Goal: Task Accomplishment & Management: Manage account settings

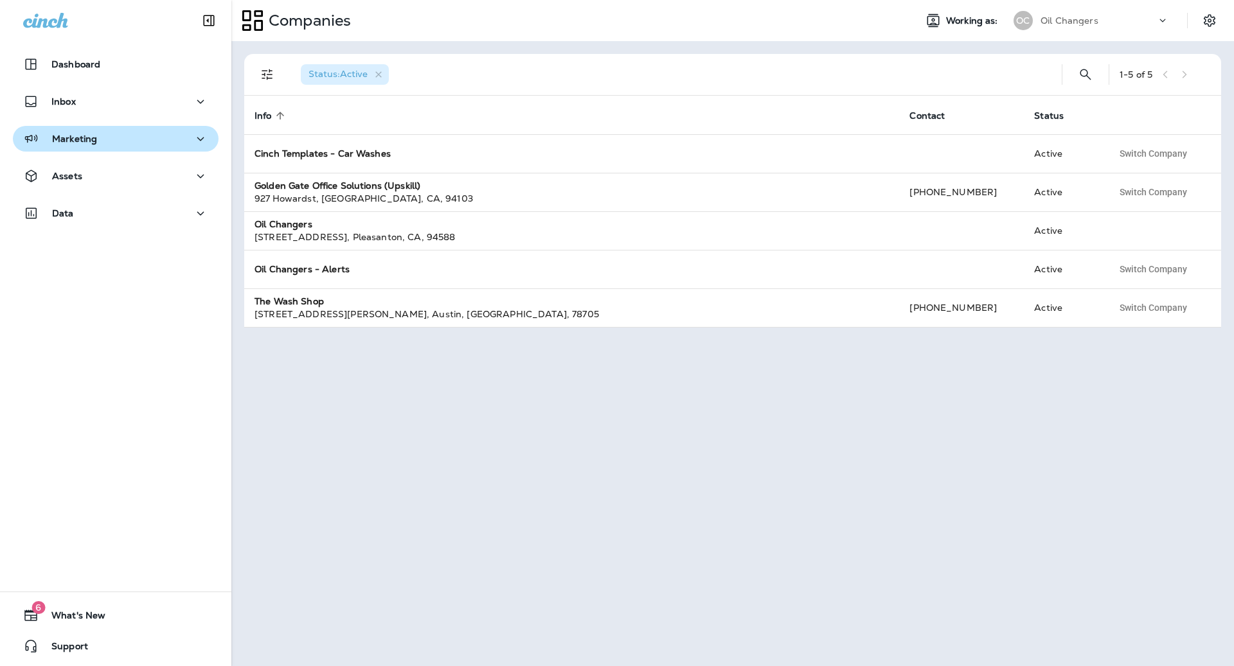
click at [85, 145] on div "Marketing" at bounding box center [60, 139] width 74 height 16
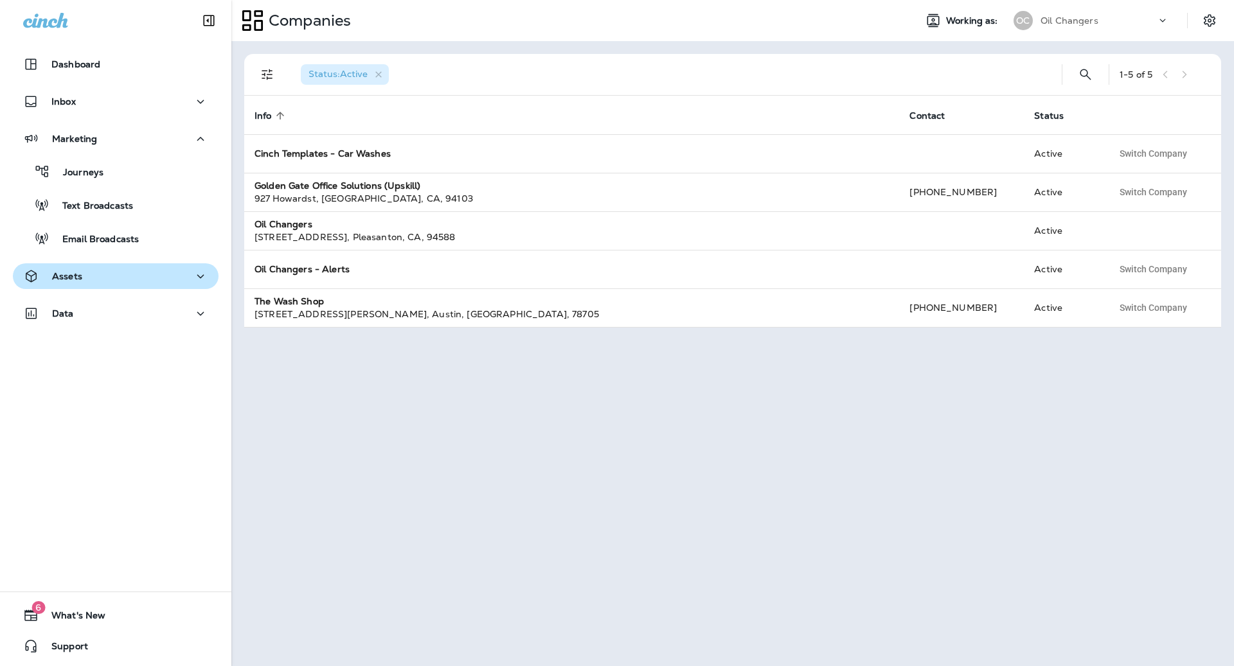
click at [130, 281] on div "Assets" at bounding box center [115, 277] width 185 height 16
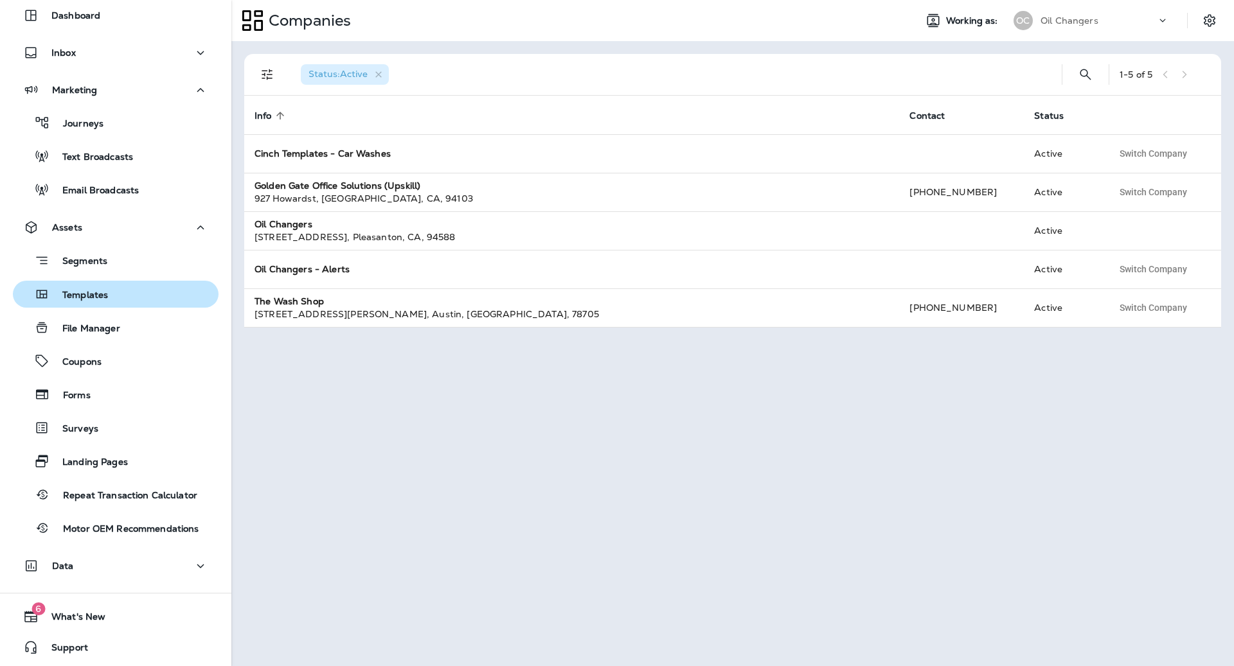
scroll to position [49, 0]
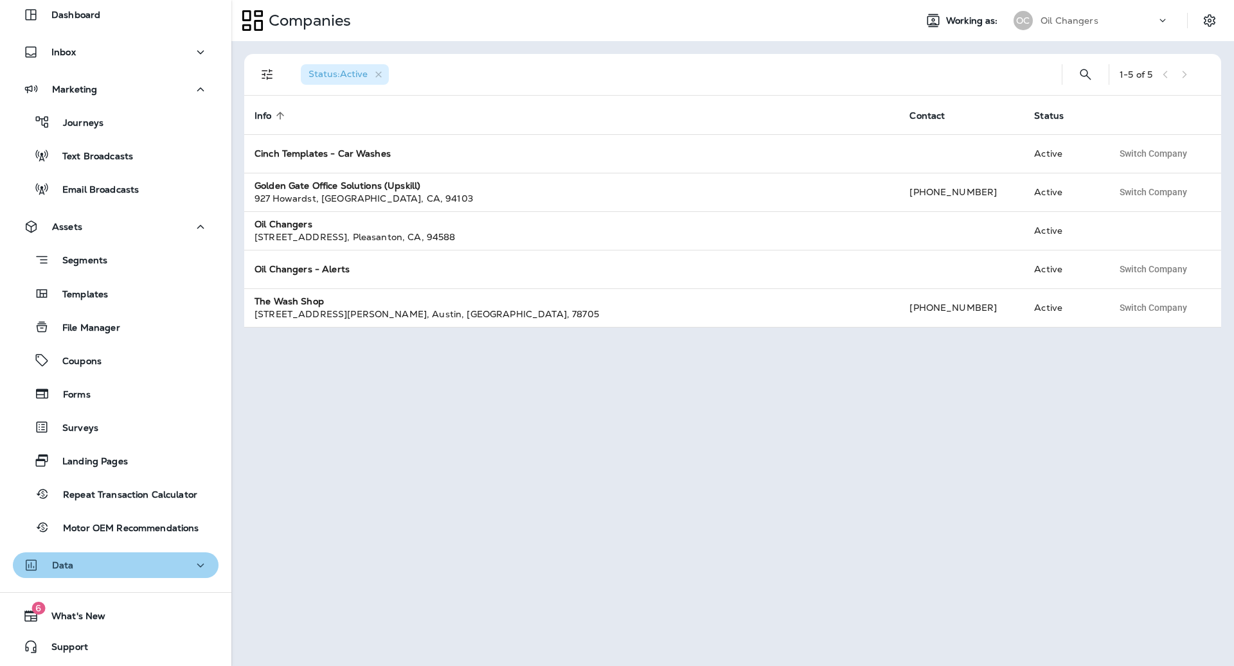
click at [115, 564] on div "Data" at bounding box center [115, 566] width 185 height 16
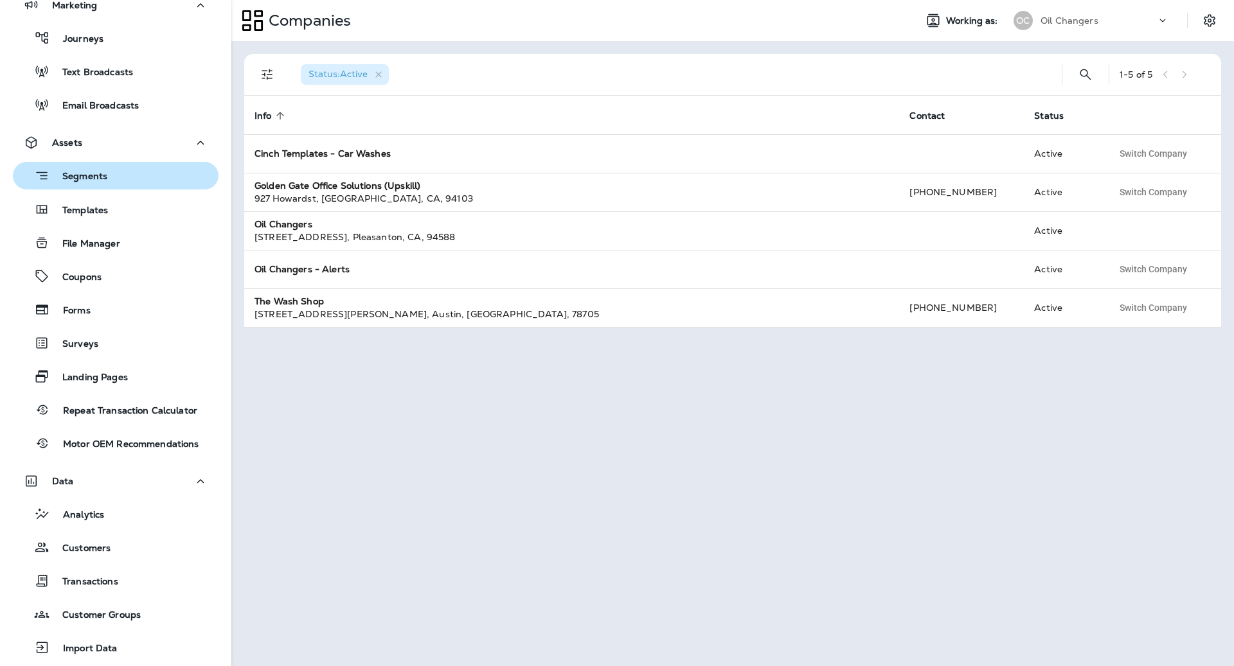
scroll to position [136, 0]
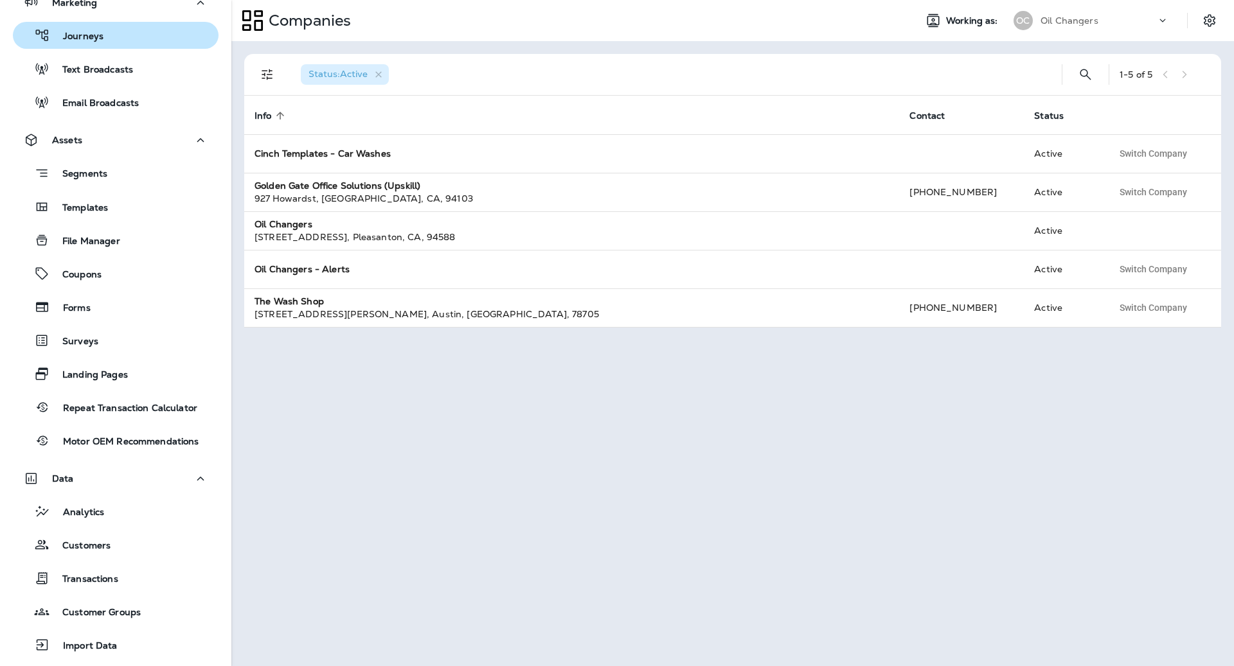
click at [131, 45] on button "Journeys" at bounding box center [116, 35] width 206 height 27
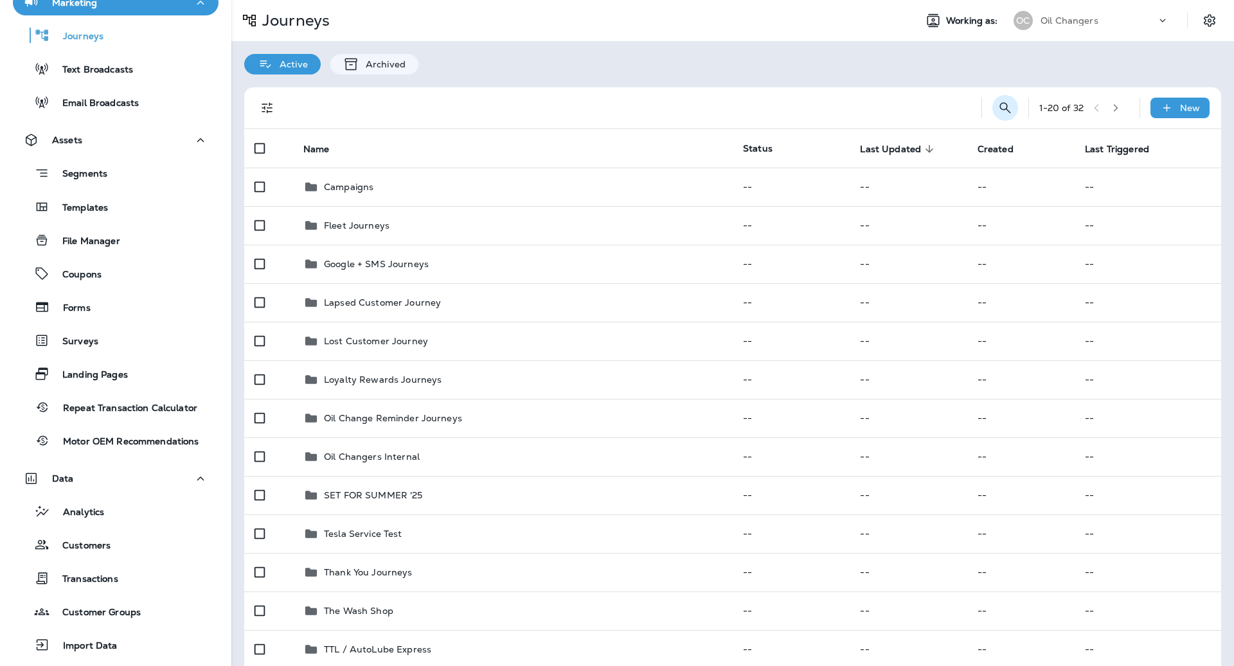
click at [1004, 101] on icon "Search Journeys" at bounding box center [1004, 107] width 15 height 15
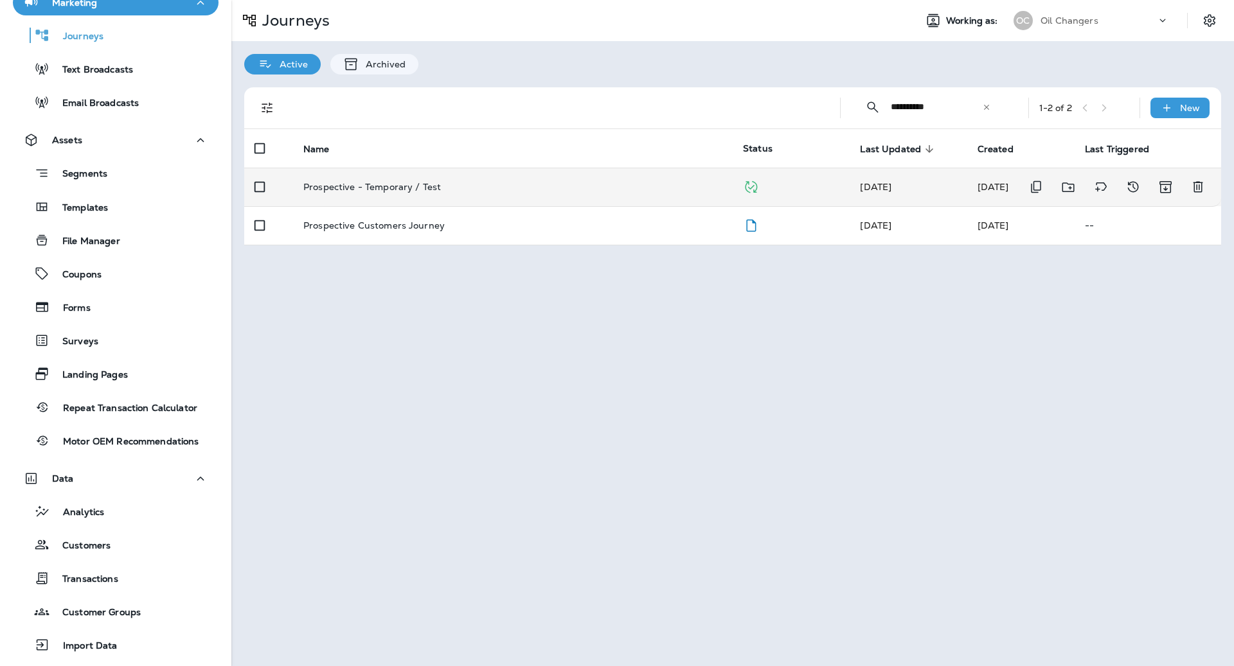
type input "**********"
click at [853, 186] on td "[DATE]" at bounding box center [907, 187] width 117 height 39
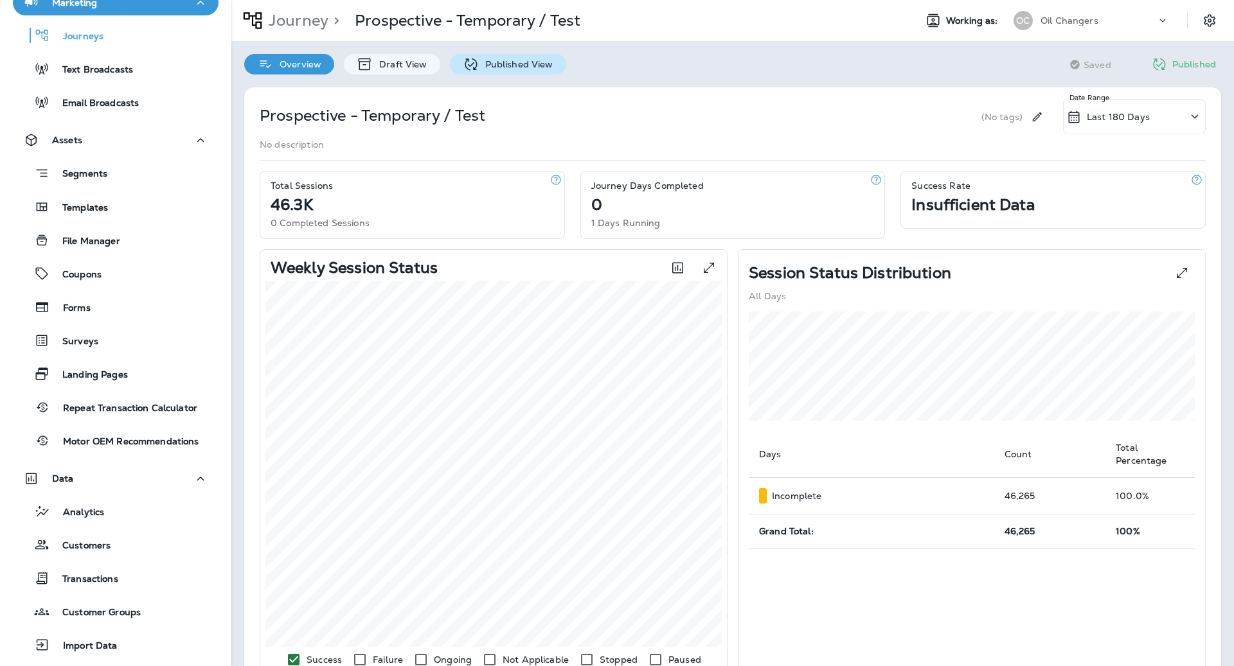
click at [508, 65] on p "Published View" at bounding box center [516, 64] width 75 height 10
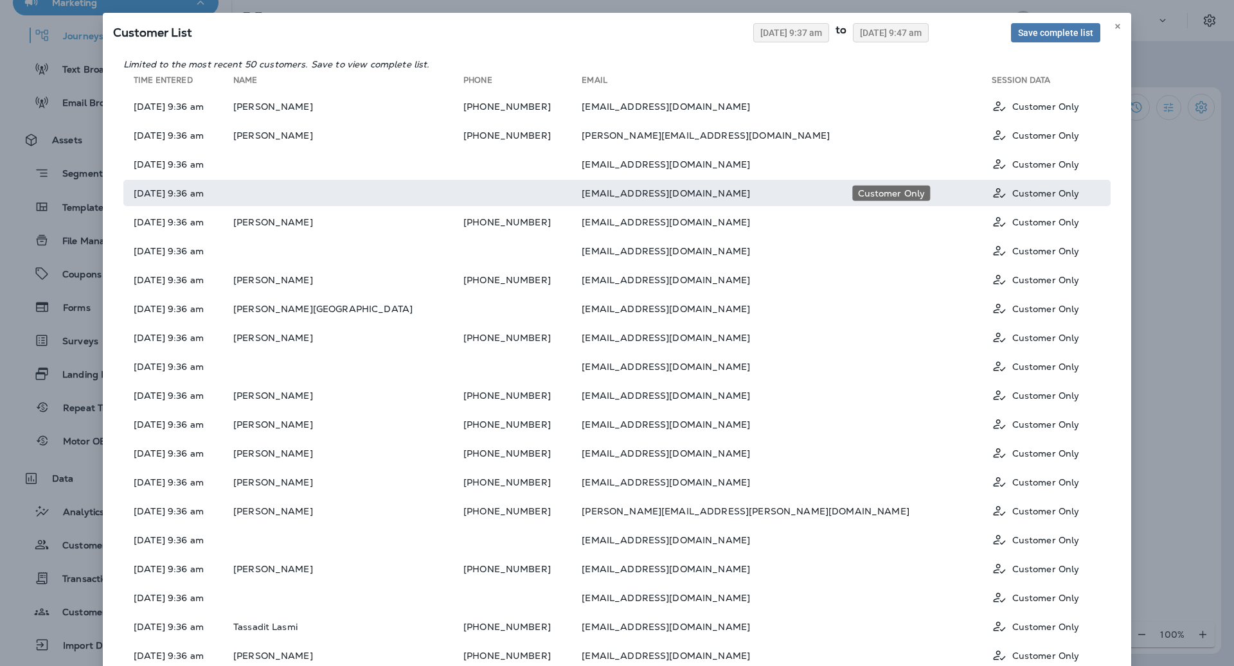
click at [1012, 191] on p "Customer Only" at bounding box center [1045, 193] width 67 height 10
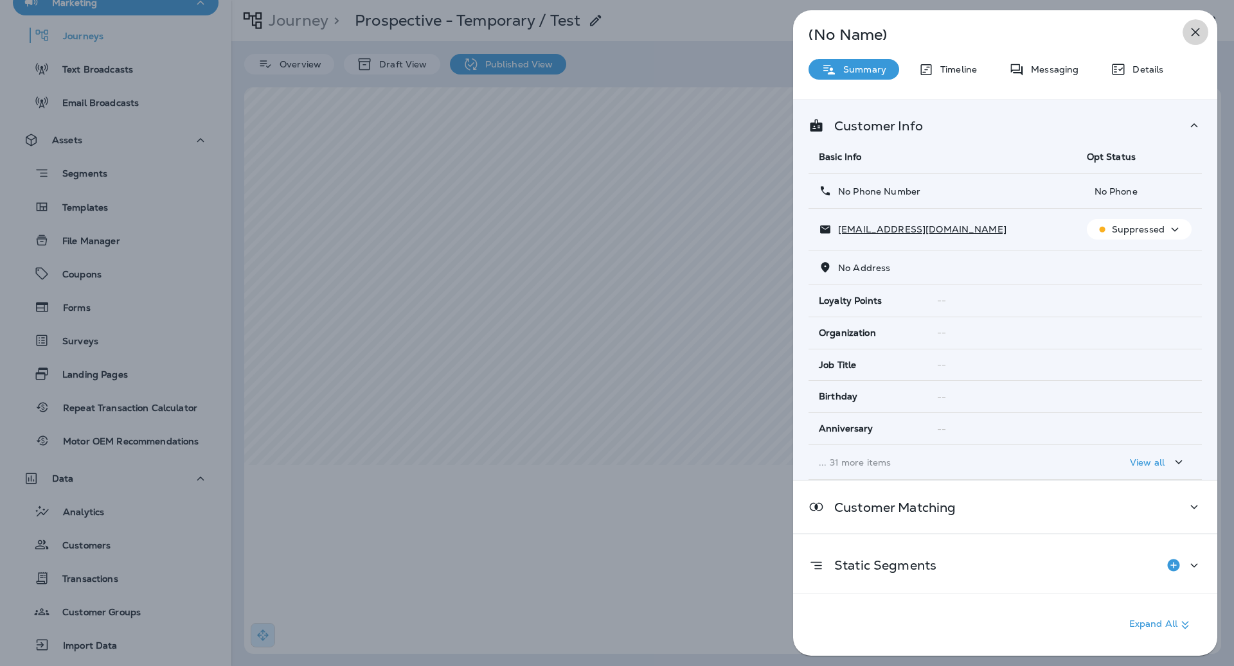
click at [1195, 33] on icon "button" at bounding box center [1194, 31] width 15 height 15
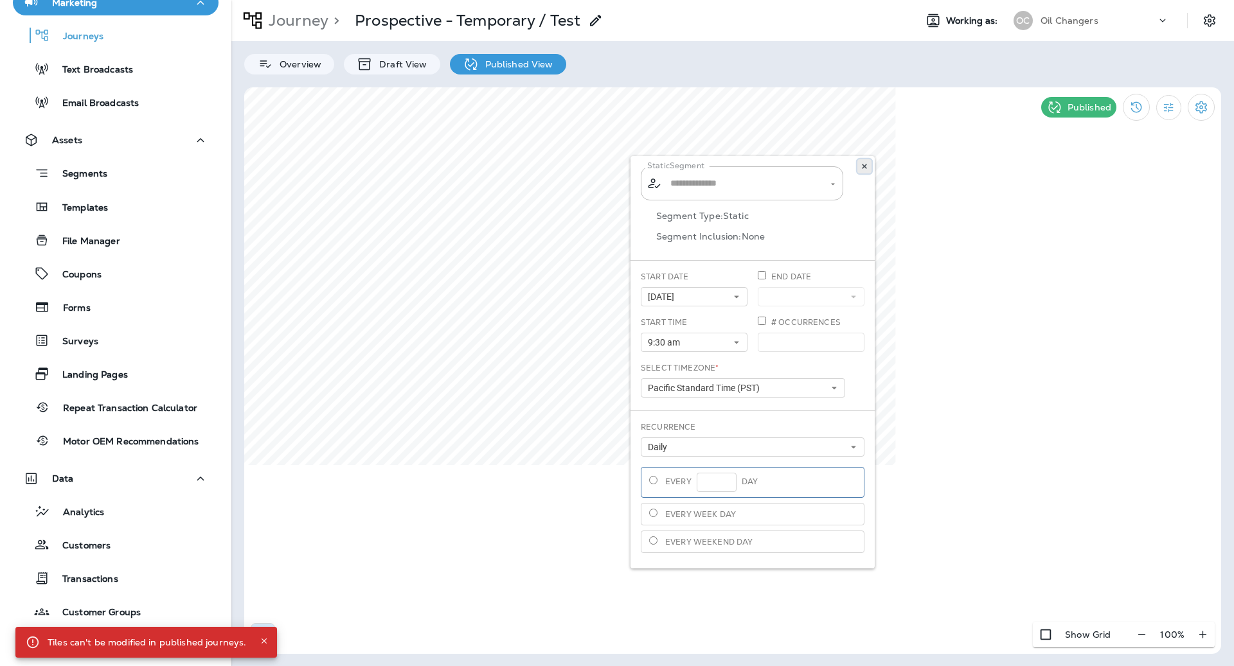
click at [869, 162] on button at bounding box center [864, 166] width 14 height 14
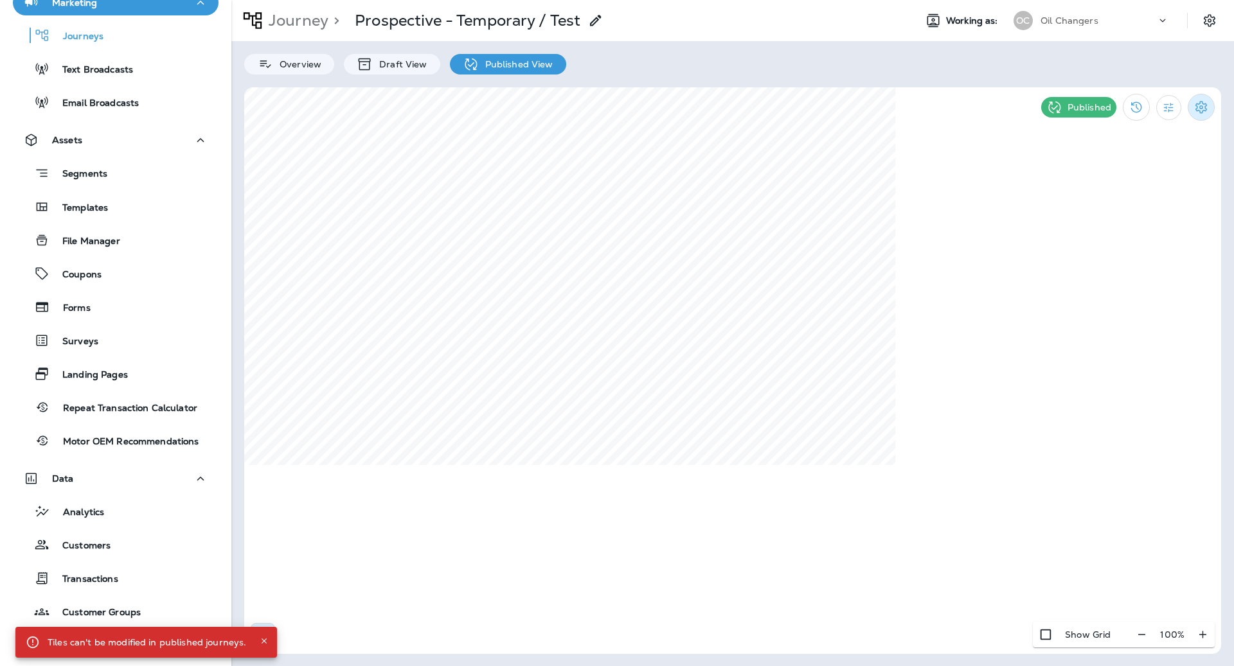
click at [1203, 109] on icon "Settings" at bounding box center [1200, 107] width 15 height 15
click at [1147, 187] on li "Pause Journey" at bounding box center [1124, 174] width 132 height 31
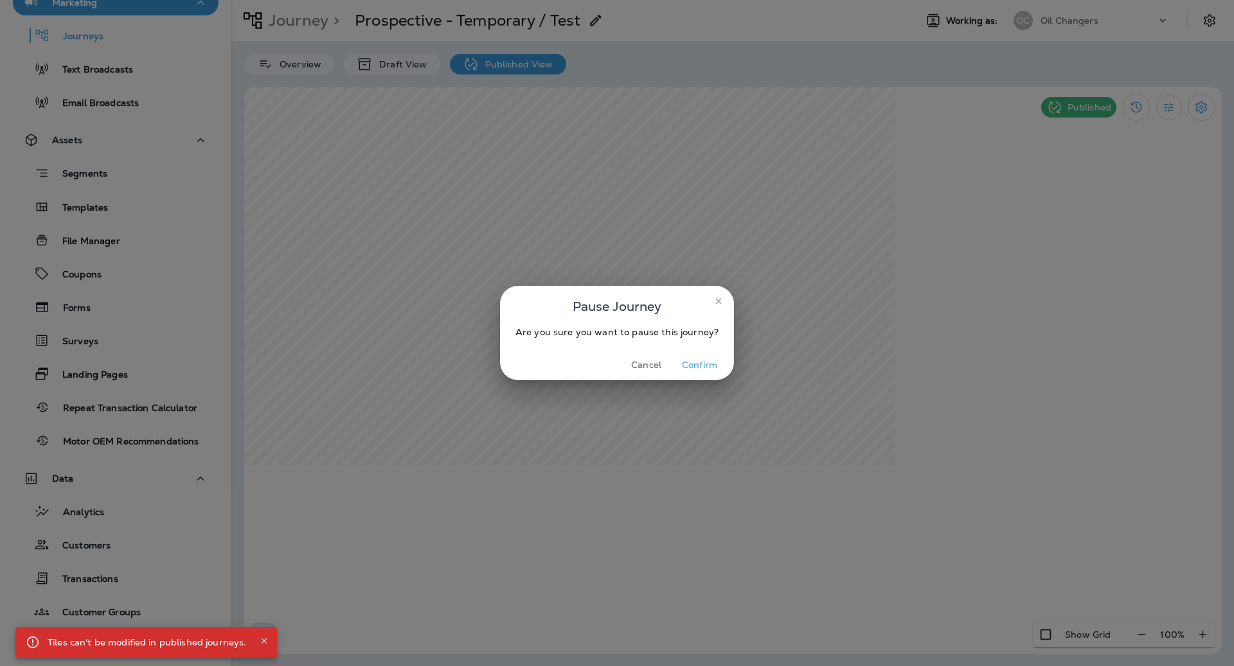
click at [695, 363] on button "Confirm" at bounding box center [699, 365] width 48 height 20
